Goal: Obtain resource: Download file/media

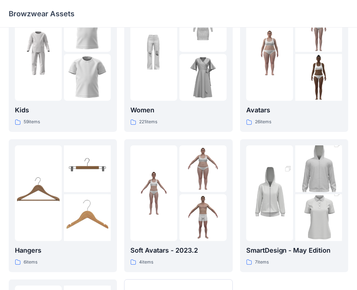
scroll to position [35, 0]
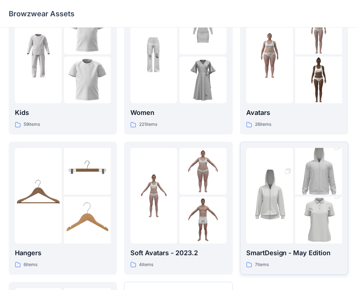
click at [318, 208] on img at bounding box center [318, 220] width 47 height 70
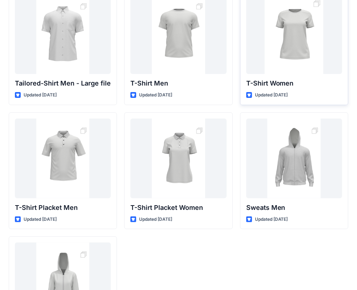
scroll to position [49, 0]
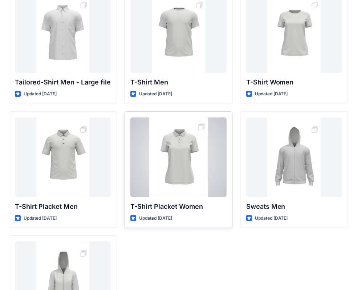
click at [191, 156] on div at bounding box center [178, 158] width 96 height 80
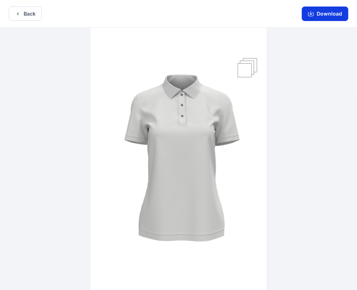
click at [324, 16] on button "Download" at bounding box center [325, 14] width 46 height 15
click at [27, 14] on button "Back" at bounding box center [25, 14] width 33 height 14
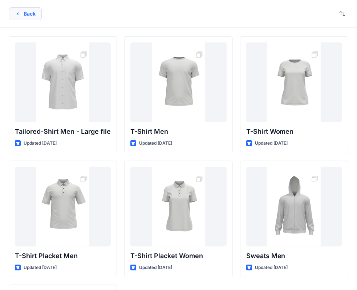
click at [31, 15] on button "Back" at bounding box center [25, 13] width 33 height 13
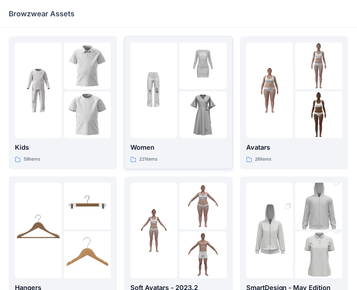
click at [191, 159] on div "221 items" at bounding box center [178, 160] width 96 height 8
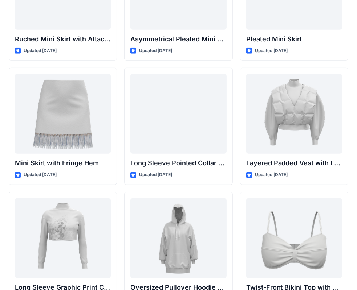
scroll to position [2090, 0]
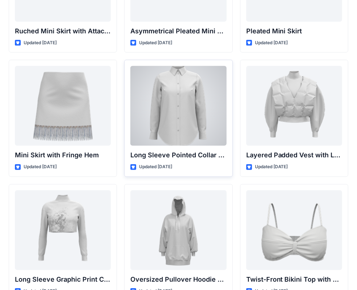
click at [181, 102] on div at bounding box center [178, 106] width 96 height 80
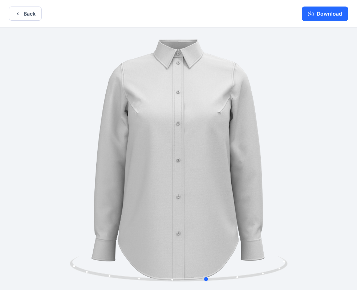
drag, startPoint x: 266, startPoint y: 151, endPoint x: 295, endPoint y: 154, distance: 28.8
click at [295, 154] on div at bounding box center [178, 160] width 357 height 264
click at [324, 18] on button "Download" at bounding box center [325, 14] width 46 height 15
click at [30, 13] on button "Back" at bounding box center [25, 14] width 33 height 14
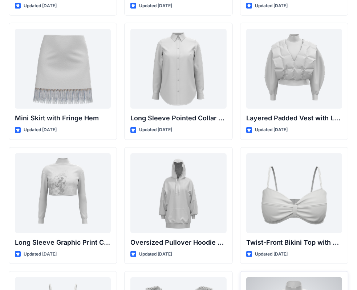
scroll to position [2257, 0]
